Goal: Information Seeking & Learning: Find specific fact

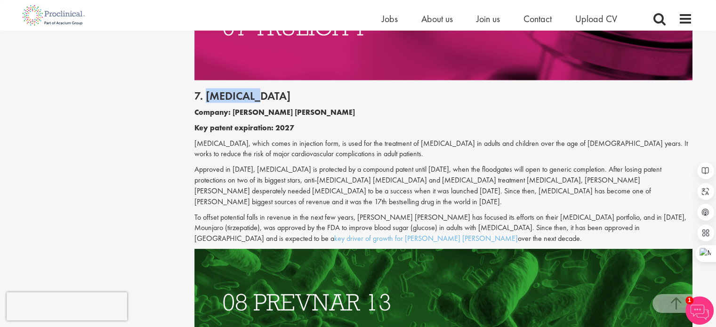
drag, startPoint x: 205, startPoint y: 52, endPoint x: 290, endPoint y: 53, distance: 85.2
click at [290, 90] on h2 "7. [MEDICAL_DATA]" at bounding box center [443, 96] width 498 height 12
copy h2 "[MEDICAL_DATA]"
drag, startPoint x: 292, startPoint y: 150, endPoint x: 313, endPoint y: 147, distance: 21.4
click at [313, 164] on p "Approved in [DATE], [MEDICAL_DATA] is protected by a compound patent until [DAT…" at bounding box center [443, 185] width 498 height 43
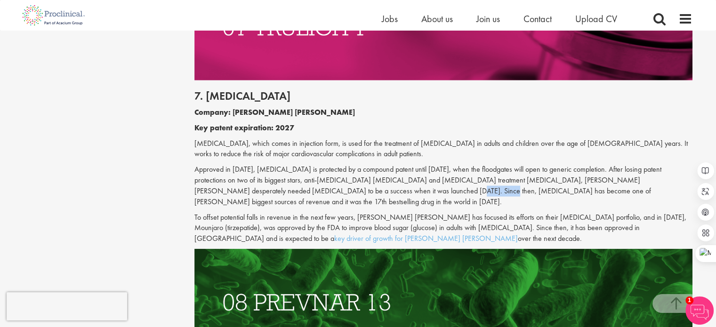
click at [307, 164] on p "Approved in [DATE], [MEDICAL_DATA] is protected by a compound patent until [DAT…" at bounding box center [443, 185] width 498 height 43
drag, startPoint x: 291, startPoint y: 149, endPoint x: 311, endPoint y: 148, distance: 19.8
click at [311, 164] on p "Approved in [DATE], [MEDICAL_DATA] is protected by a compound patent until [DAT…" at bounding box center [443, 185] width 498 height 43
copy p "[PERSON_NAME] [PERSON_NAME]"
click at [228, 90] on h2 "7. [MEDICAL_DATA]" at bounding box center [443, 96] width 498 height 12
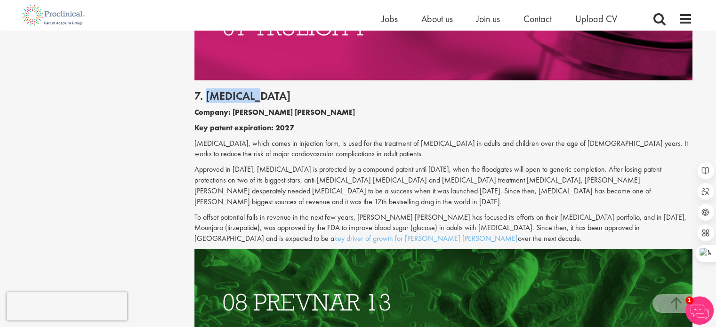
click at [228, 90] on h2 "7. [MEDICAL_DATA]" at bounding box center [443, 96] width 498 height 12
copy h2 "[MEDICAL_DATA]"
drag, startPoint x: 559, startPoint y: 165, endPoint x: 625, endPoint y: 161, distance: 66.5
click at [625, 212] on p "To offset potential falls in revenue in the next few years, [PERSON_NAME] [PERS…" at bounding box center [443, 228] width 498 height 32
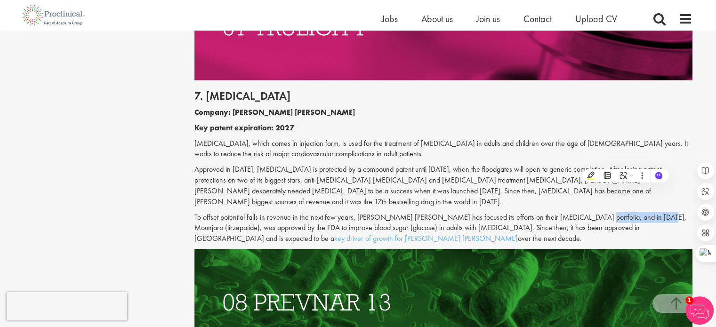
copy p "Mounjaro (tirzepatide)"
click at [228, 90] on h2 "7. [MEDICAL_DATA]" at bounding box center [443, 96] width 498 height 12
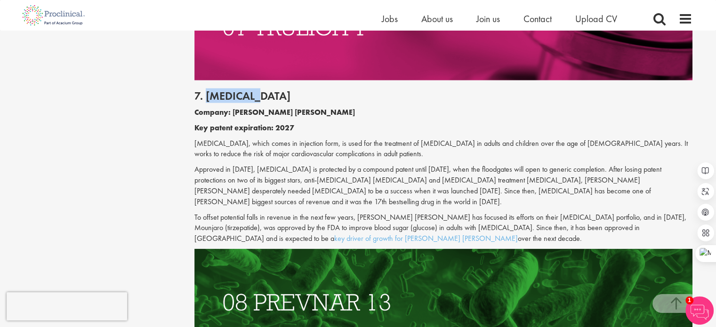
click at [228, 90] on h2 "7. [MEDICAL_DATA]" at bounding box center [443, 96] width 498 height 12
copy h2 "[MEDICAL_DATA]"
